Goal: Check status: Check status

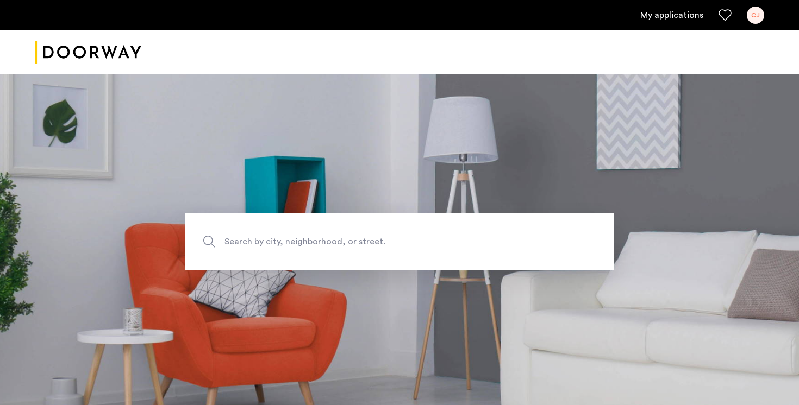
click at [681, 15] on link "My applications" at bounding box center [671, 15] width 63 height 13
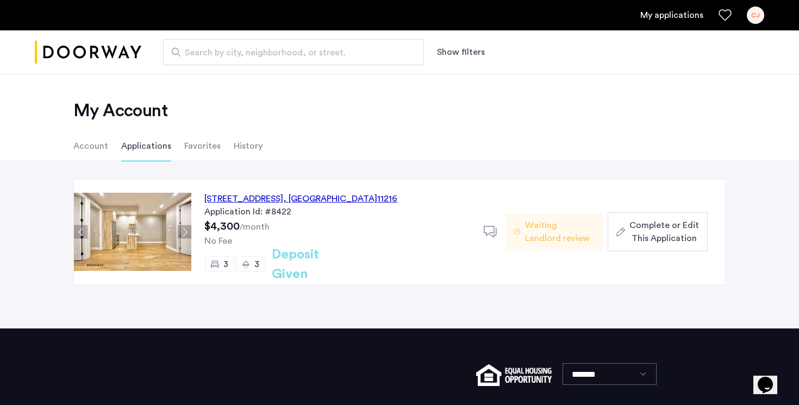
click at [292, 201] on div "[STREET_ADDRESS]" at bounding box center [300, 198] width 193 height 13
